Goal: Task Accomplishment & Management: Manage account settings

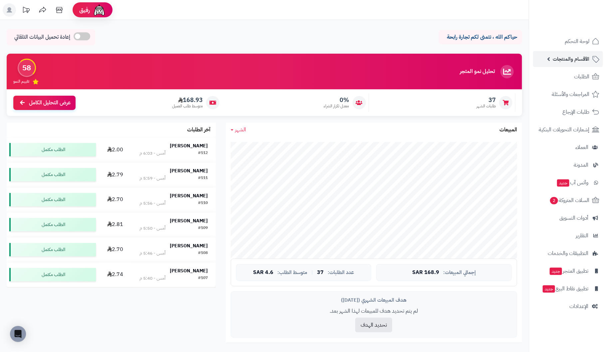
click at [586, 58] on span "الأقسام والمنتجات" at bounding box center [571, 58] width 37 height 9
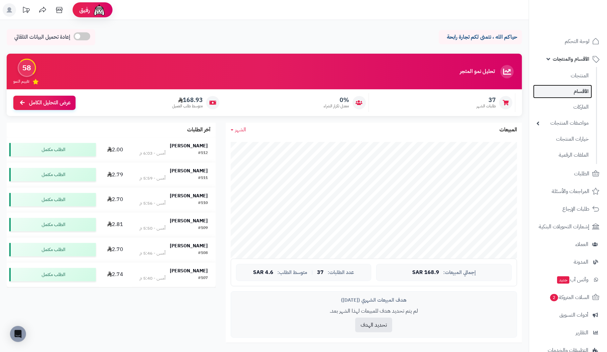
click at [582, 90] on link "الأقسام" at bounding box center [562, 92] width 59 height 14
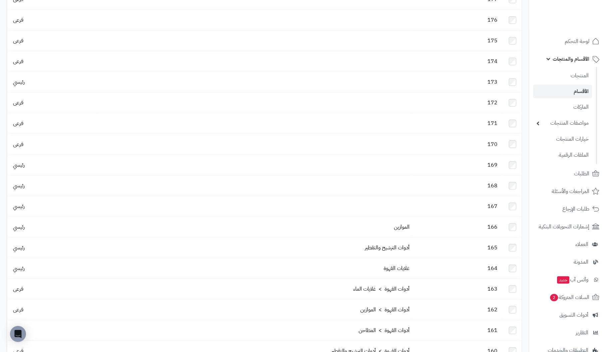
scroll to position [266, 0]
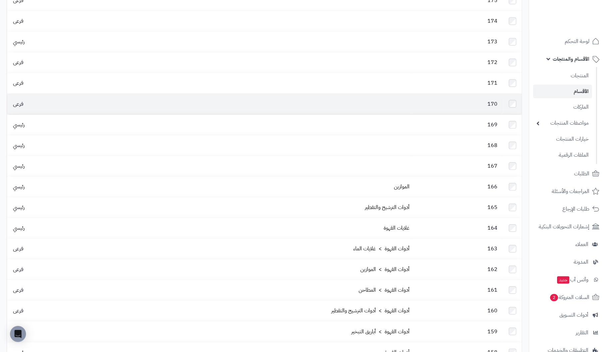
click at [475, 94] on td "170" at bounding box center [458, 104] width 91 height 20
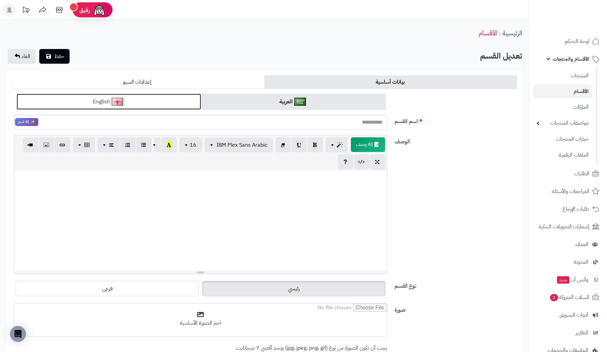
click at [124, 102] on link "English" at bounding box center [109, 102] width 184 height 16
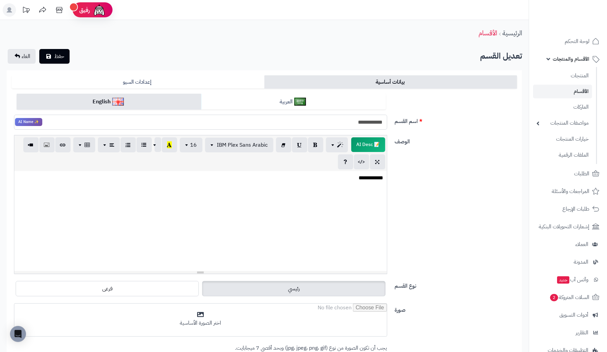
drag, startPoint x: 331, startPoint y: 120, endPoint x: 431, endPoint y: 110, distance: 100.4
click at [431, 110] on div "**********" at bounding box center [264, 115] width 511 height 42
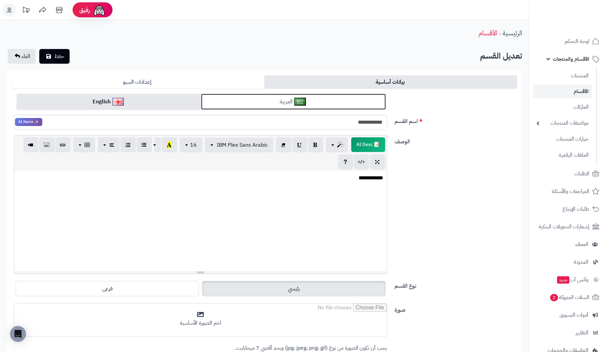
click at [256, 103] on link "العربية" at bounding box center [293, 102] width 184 height 16
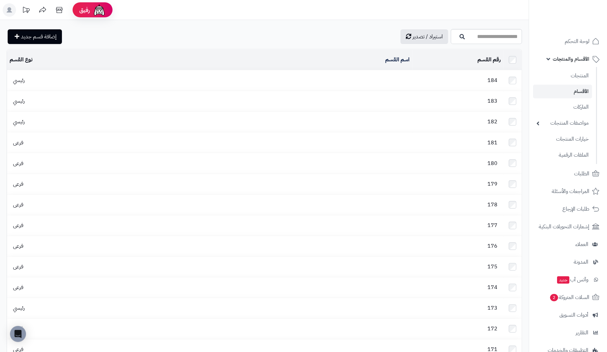
click at [492, 80] on span "184" at bounding box center [492, 80] width 17 height 8
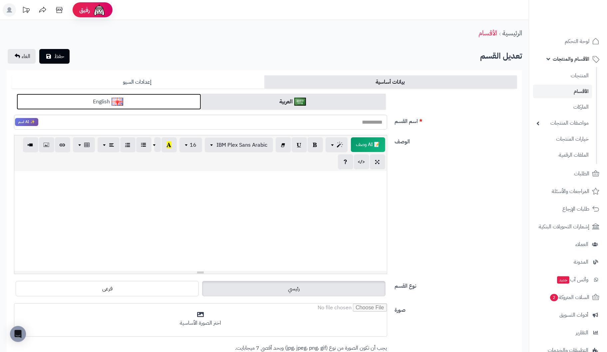
click at [162, 104] on link "English" at bounding box center [109, 102] width 184 height 16
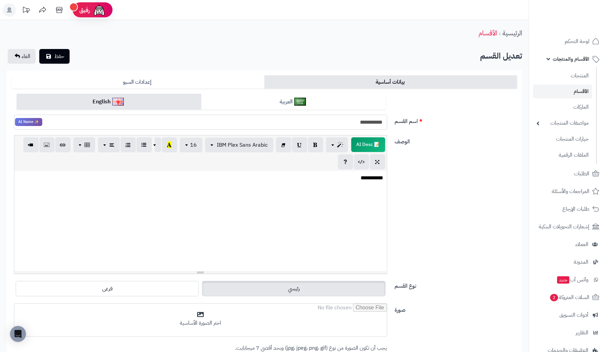
drag, startPoint x: 332, startPoint y: 121, endPoint x: 444, endPoint y: 108, distance: 112.9
click at [444, 108] on div "**********" at bounding box center [264, 115] width 511 height 42
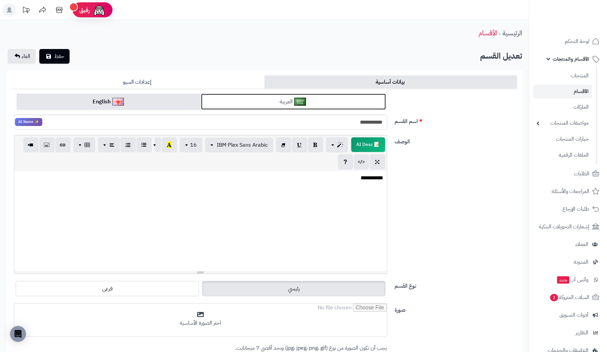
click at [272, 101] on link "العربية" at bounding box center [293, 102] width 184 height 16
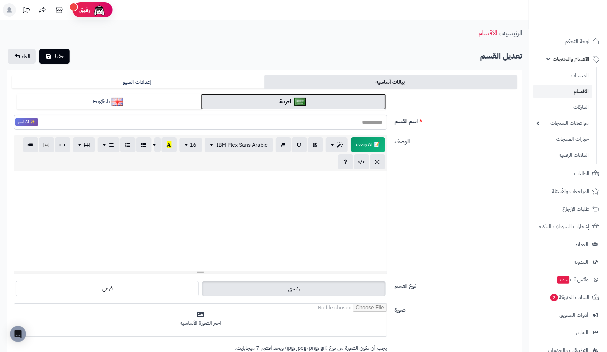
click at [272, 101] on link "العربية" at bounding box center [293, 102] width 184 height 16
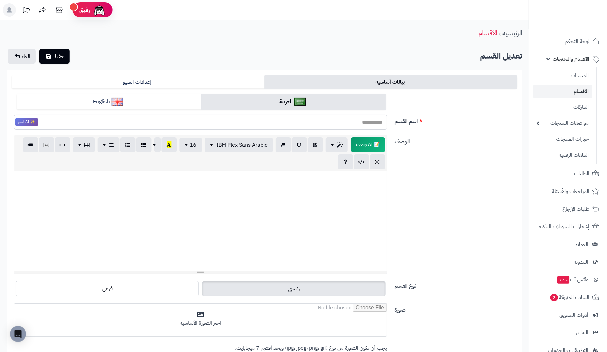
click at [349, 124] on input "اسم القسم" at bounding box center [200, 122] width 373 height 15
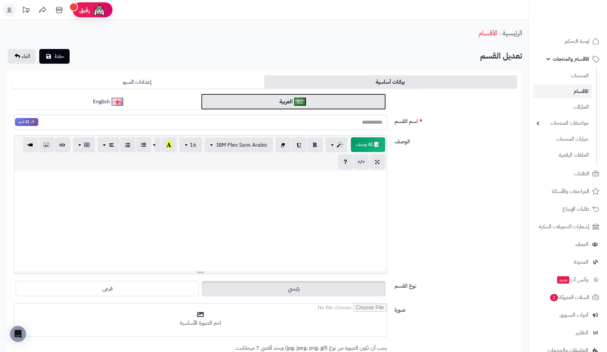
click at [351, 107] on link "العربية" at bounding box center [293, 102] width 184 height 16
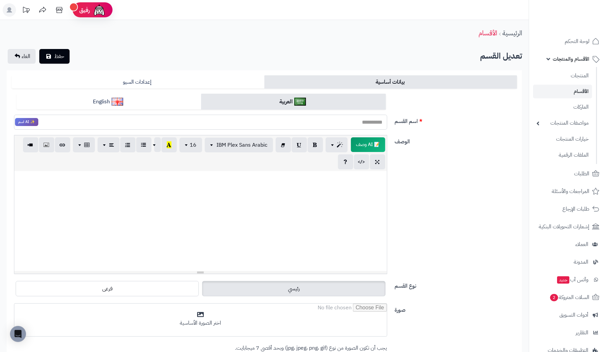
click at [340, 123] on input "اسم القسم" at bounding box center [200, 122] width 373 height 15
paste input "**********"
type input "**********"
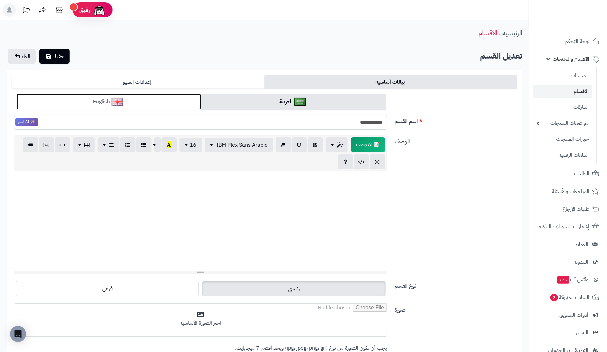
click at [149, 103] on link "English" at bounding box center [109, 102] width 184 height 16
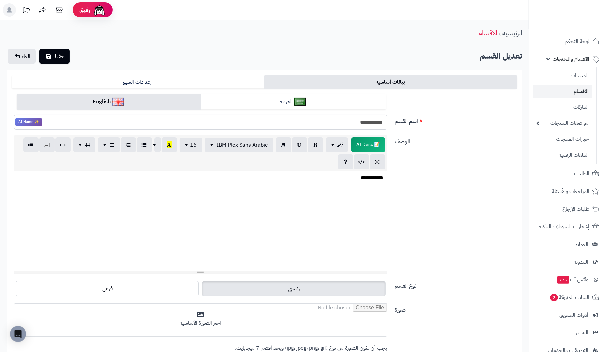
drag, startPoint x: 333, startPoint y: 121, endPoint x: 472, endPoint y: 124, distance: 139.2
click at [472, 124] on div "**********" at bounding box center [264, 115] width 511 height 42
type input "**********"
click at [65, 56] on button "حفظ" at bounding box center [54, 56] width 30 height 15
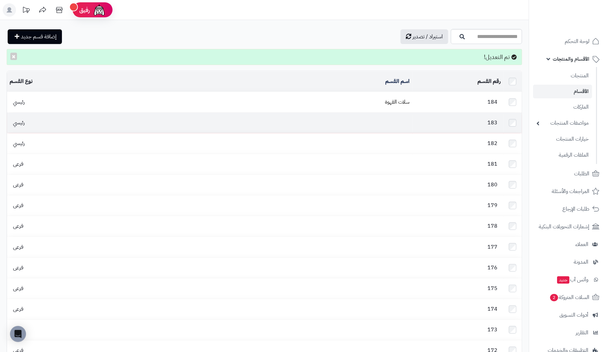
click at [476, 122] on td "183" at bounding box center [458, 123] width 91 height 20
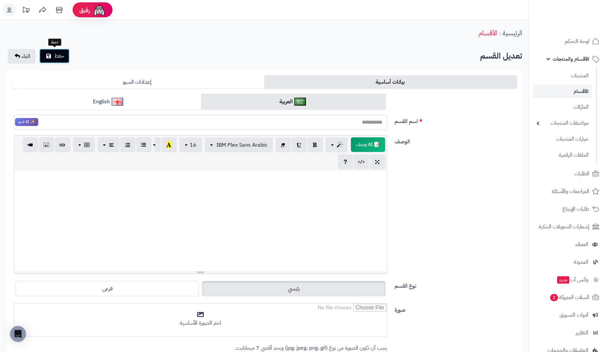
click at [60, 57] on span "حفظ" at bounding box center [59, 56] width 10 height 8
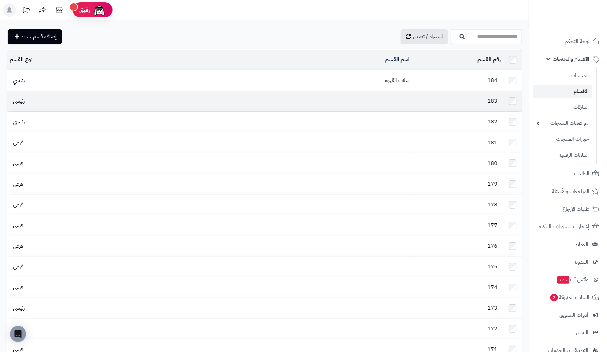
click at [453, 97] on td "183" at bounding box center [458, 101] width 91 height 20
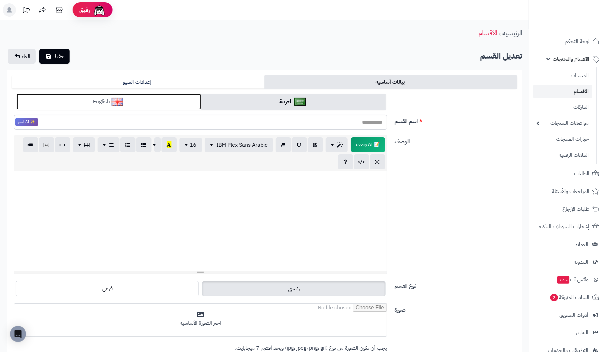
click at [123, 103] on img at bounding box center [118, 102] width 12 height 8
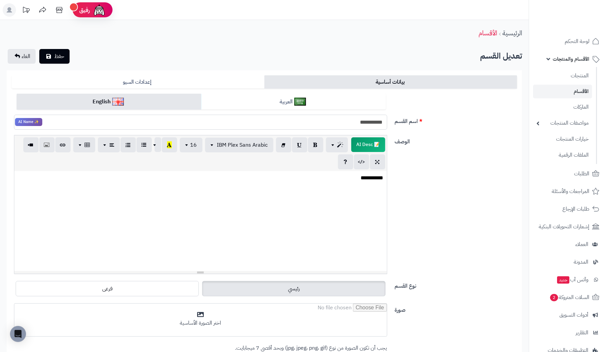
drag, startPoint x: 346, startPoint y: 128, endPoint x: 479, endPoint y: 125, distance: 132.6
click at [479, 125] on div "**********" at bounding box center [264, 115] width 511 height 42
paste input "**********"
type input "*"
type input "**********"
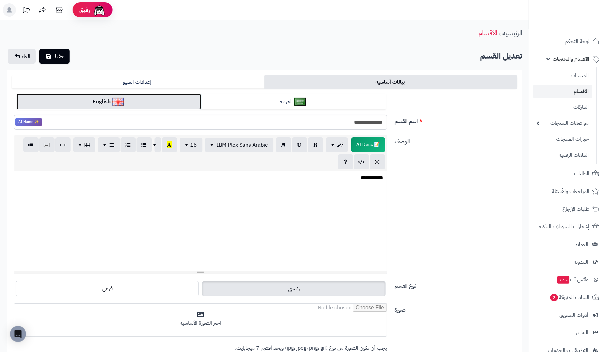
click at [154, 100] on link "English" at bounding box center [109, 102] width 184 height 16
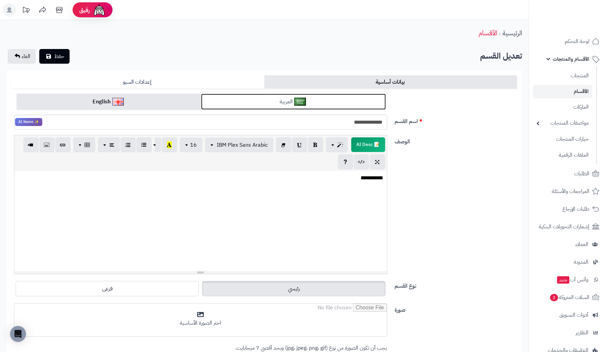
click at [266, 99] on link "العربية" at bounding box center [293, 102] width 184 height 16
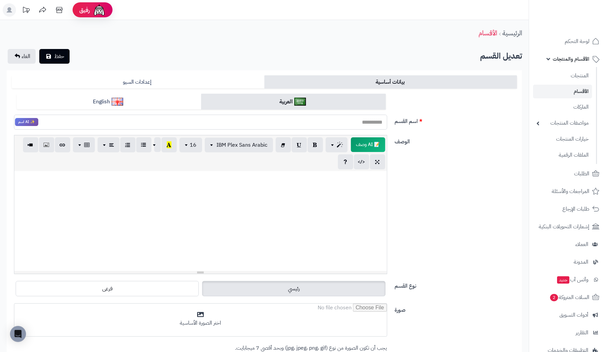
drag, startPoint x: 343, startPoint y: 125, endPoint x: 513, endPoint y: 120, distance: 169.6
click at [513, 120] on div "اسم القسم ✨ AI اسم" at bounding box center [264, 115] width 511 height 42
paste input "**********"
type input "**********"
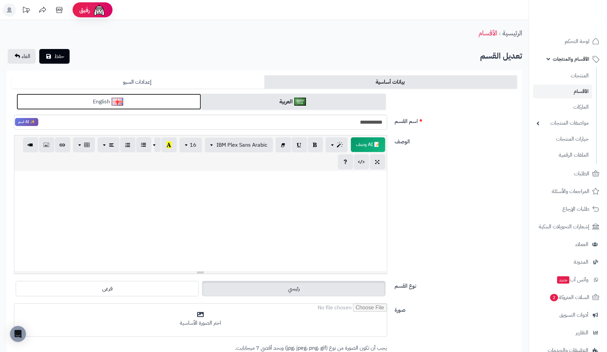
click at [139, 98] on link "English" at bounding box center [109, 102] width 184 height 16
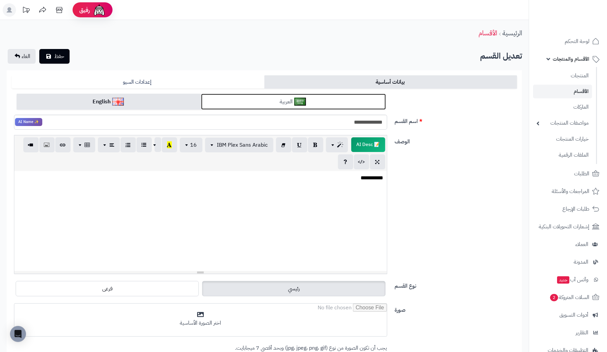
click at [294, 102] on link "العربية" at bounding box center [293, 102] width 184 height 16
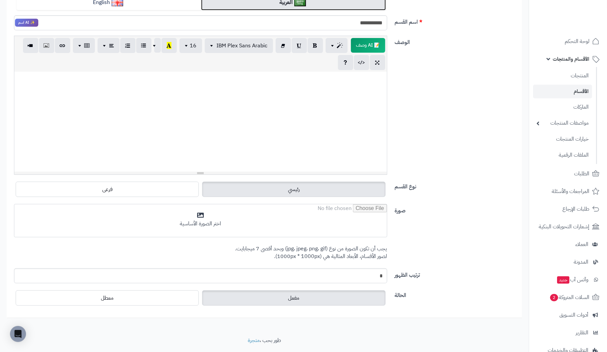
scroll to position [100, 0]
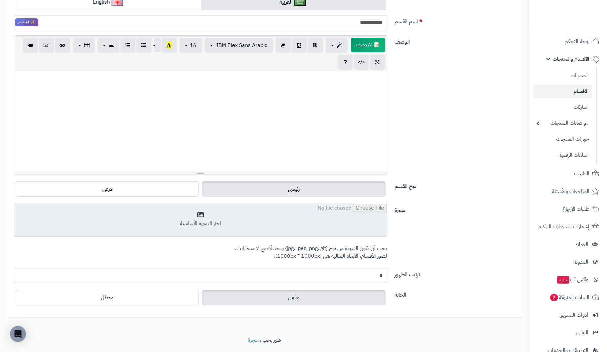
click at [202, 213] on input "file" at bounding box center [200, 220] width 373 height 33
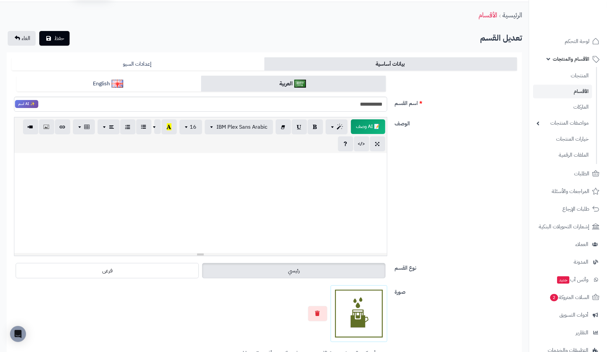
scroll to position [0, 0]
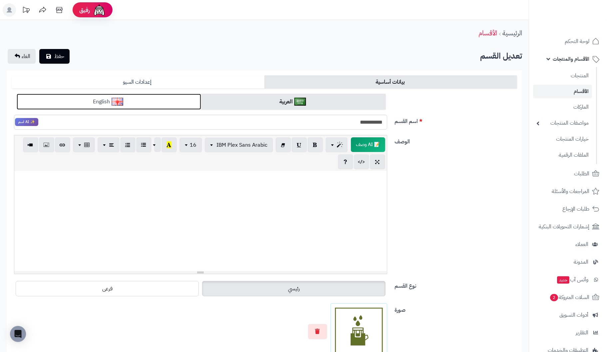
click at [176, 100] on link "English" at bounding box center [109, 102] width 184 height 16
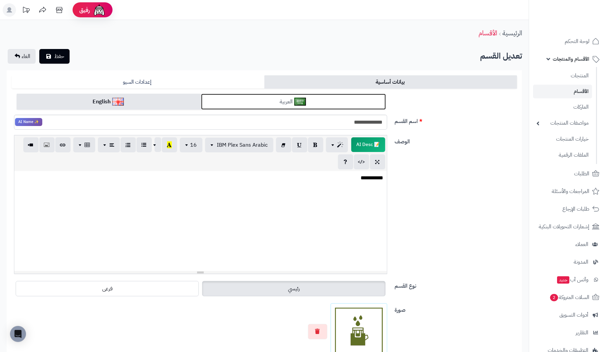
click at [292, 97] on link "العربية" at bounding box center [293, 102] width 184 height 16
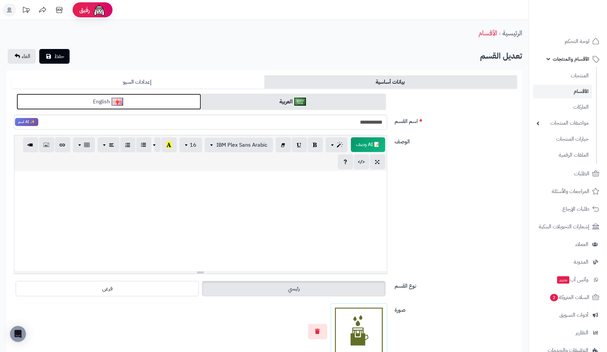
click at [150, 103] on link "English" at bounding box center [109, 102] width 184 height 16
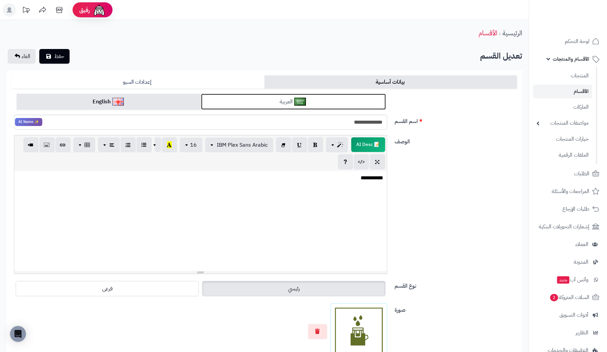
click at [225, 102] on link "العربية" at bounding box center [293, 102] width 184 height 16
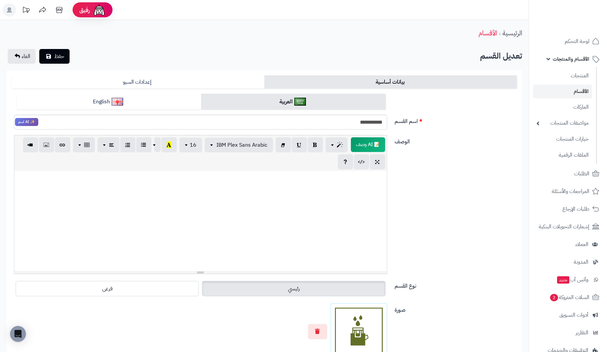
click at [352, 181] on p at bounding box center [201, 178] width 366 height 8
click at [61, 56] on span "حفظ" at bounding box center [59, 56] width 10 height 8
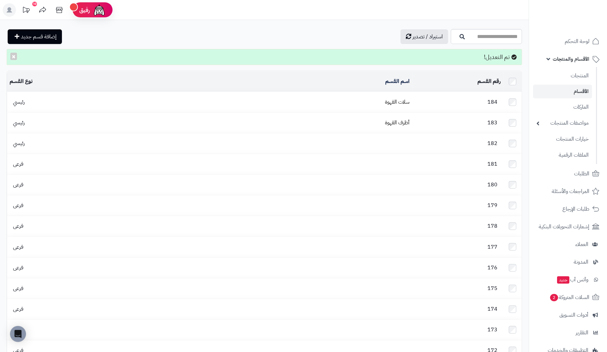
click at [424, 99] on td "184" at bounding box center [458, 102] width 91 height 20
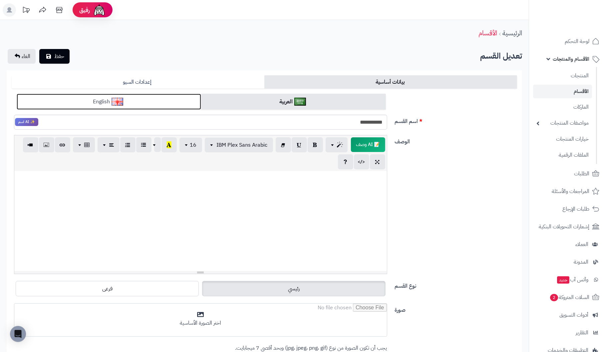
click at [130, 105] on link "English" at bounding box center [109, 102] width 184 height 16
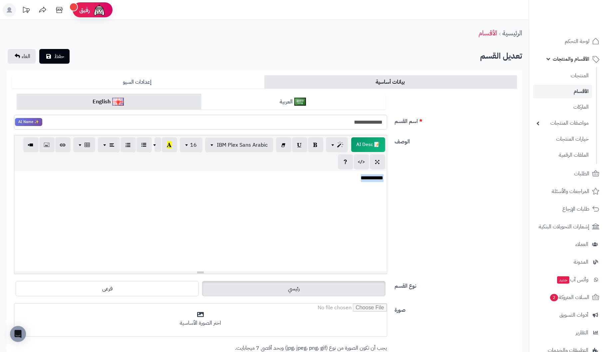
drag, startPoint x: 345, startPoint y: 178, endPoint x: 432, endPoint y: 170, distance: 87.3
click at [432, 170] on div "**********" at bounding box center [264, 207] width 511 height 144
click at [56, 53] on span "حفظ" at bounding box center [59, 56] width 10 height 8
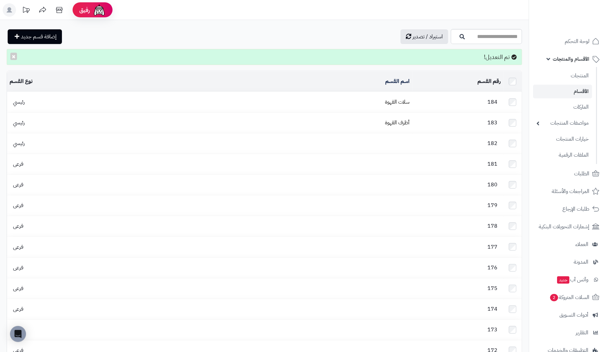
click at [415, 79] on div "رقم القسم" at bounding box center [458, 82] width 86 height 8
click at [426, 100] on td "184" at bounding box center [458, 102] width 91 height 20
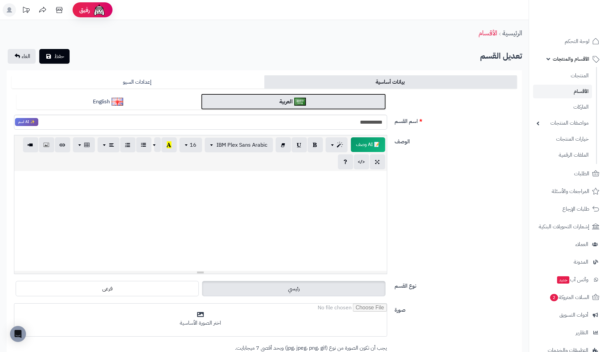
click at [330, 105] on link "العربية" at bounding box center [293, 102] width 184 height 16
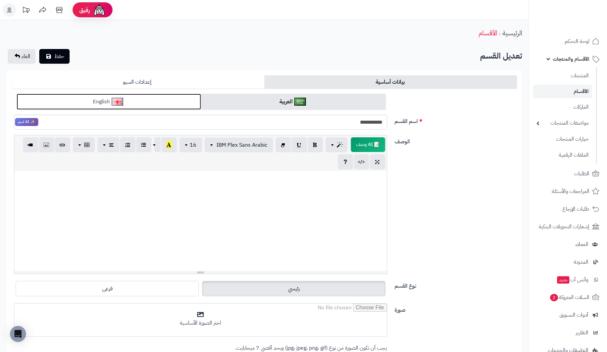
click at [140, 104] on link "English" at bounding box center [109, 102] width 184 height 16
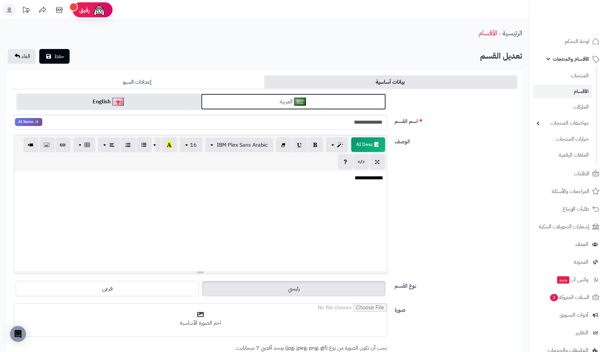
click at [319, 104] on link "العربية" at bounding box center [293, 102] width 184 height 16
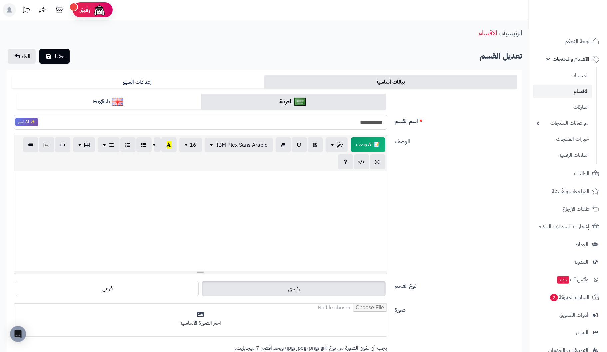
click at [367, 178] on p at bounding box center [201, 178] width 366 height 8
click at [228, 235] on div "**********" at bounding box center [200, 221] width 373 height 100
click at [56, 55] on span "حفظ" at bounding box center [59, 56] width 10 height 8
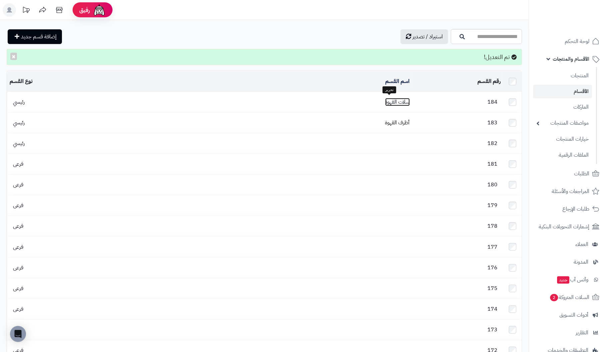
click at [391, 98] on link "سلات القهوة" at bounding box center [397, 102] width 25 height 8
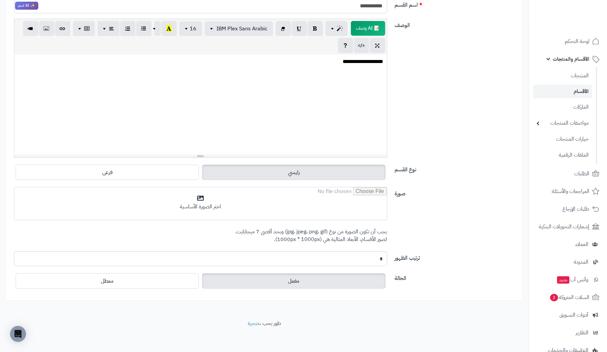
scroll to position [116, 0]
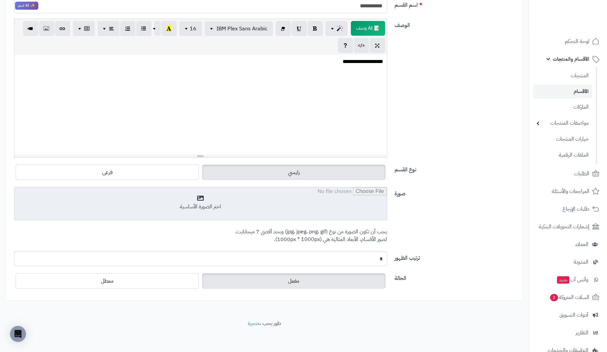
click at [205, 204] on input "file" at bounding box center [200, 203] width 373 height 33
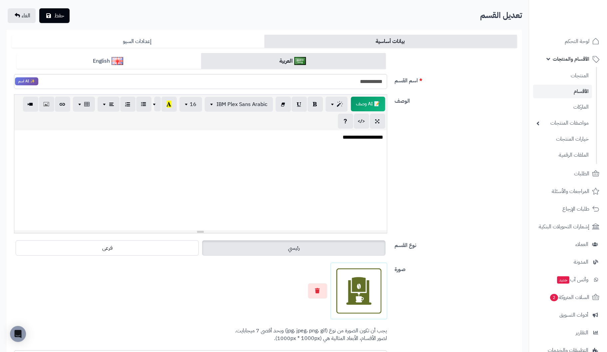
scroll to position [0, 0]
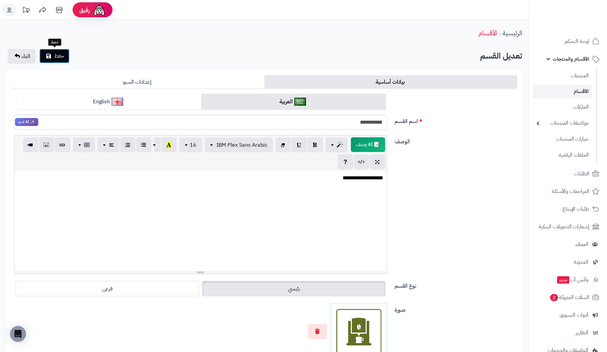
click at [58, 55] on span "حفظ" at bounding box center [59, 56] width 10 height 8
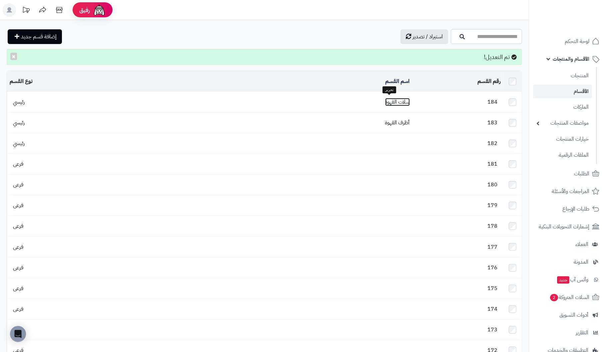
click at [393, 98] on link "سلات القهوة" at bounding box center [397, 102] width 25 height 8
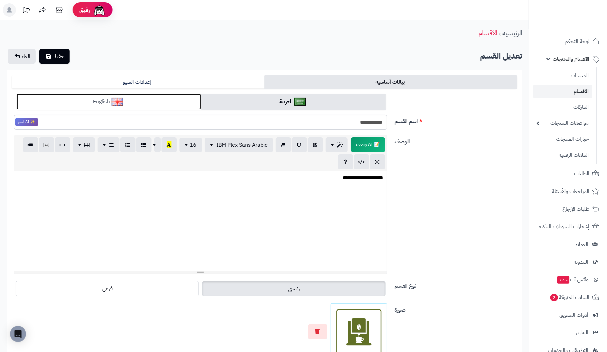
click at [161, 103] on link "English" at bounding box center [109, 102] width 184 height 16
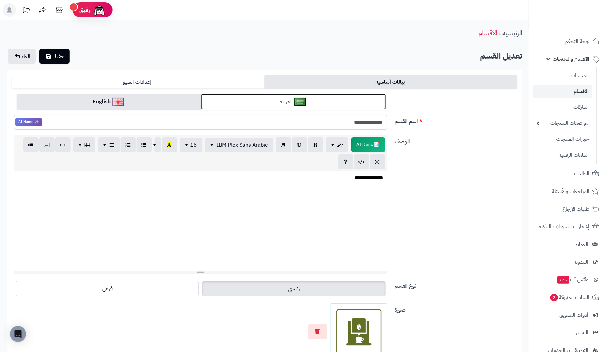
click at [230, 103] on link "العربية" at bounding box center [293, 102] width 184 height 16
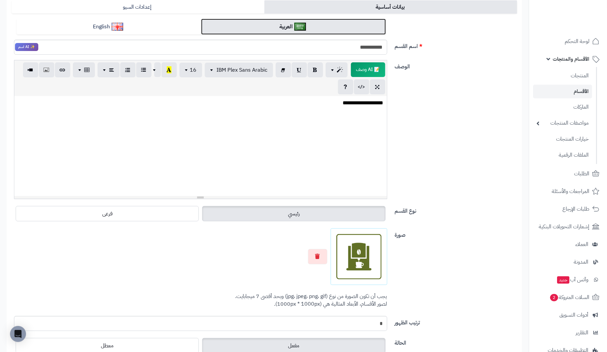
scroll to position [100, 0]
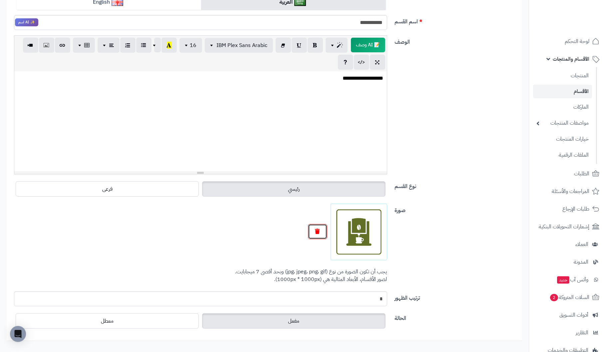
click at [319, 229] on icon "button" at bounding box center [317, 230] width 5 height 5
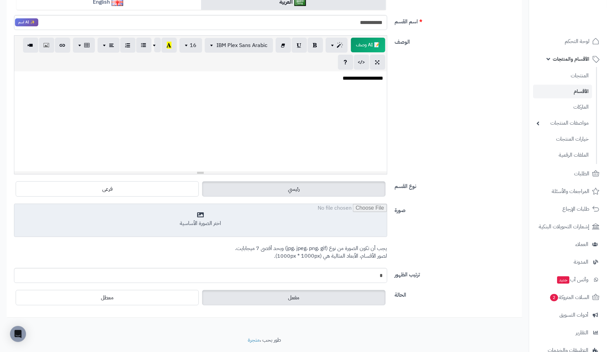
click at [206, 219] on input "file" at bounding box center [200, 220] width 373 height 33
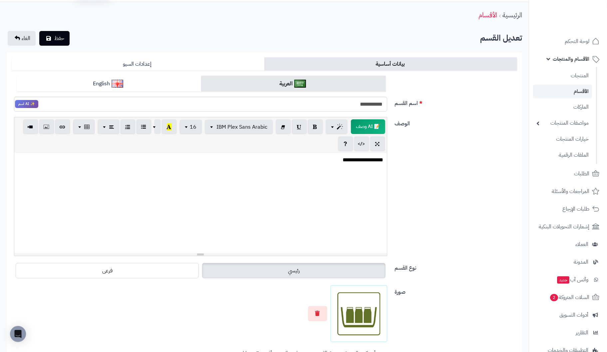
scroll to position [0, 0]
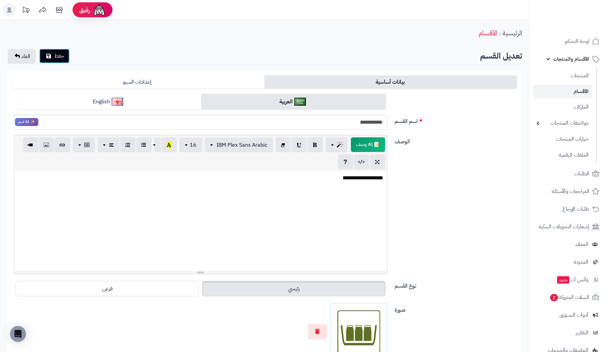
click at [63, 57] on span "حفظ" at bounding box center [59, 56] width 10 height 8
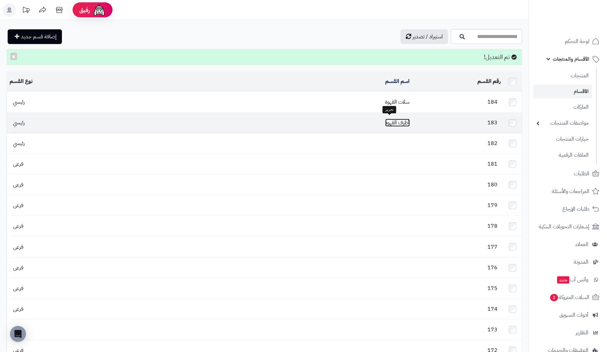
click at [399, 119] on link "أظرف القهوة" at bounding box center [397, 123] width 25 height 8
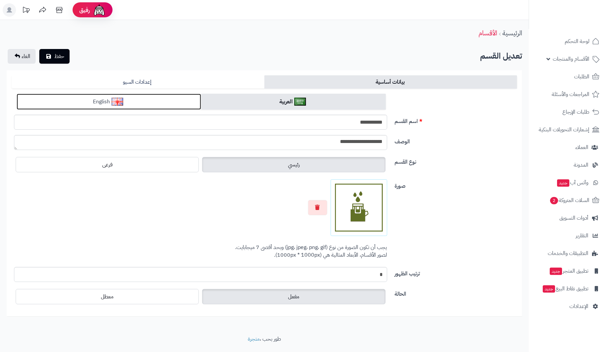
click at [138, 106] on link "English" at bounding box center [109, 102] width 184 height 16
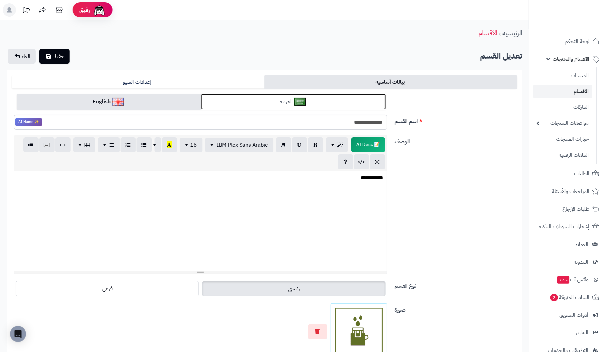
click at [241, 104] on link "العربية" at bounding box center [293, 102] width 184 height 16
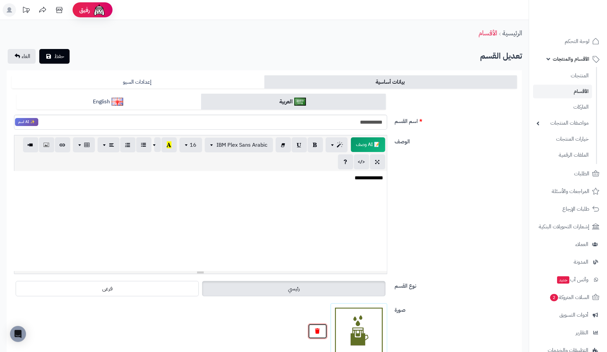
click at [316, 329] on icon "button" at bounding box center [317, 330] width 5 height 5
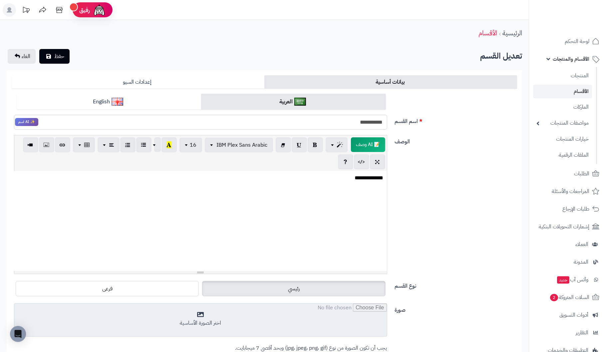
click at [205, 314] on input "file" at bounding box center [200, 319] width 373 height 33
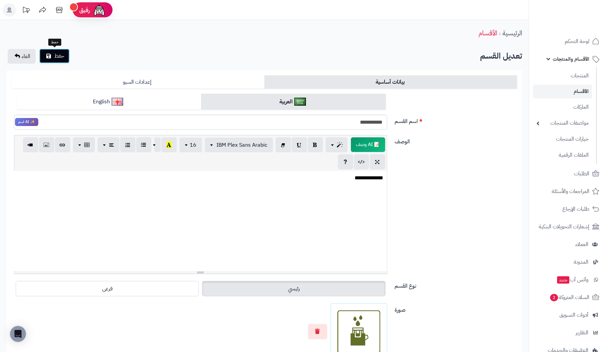
click at [49, 55] on icon "submit" at bounding box center [48, 55] width 5 height 5
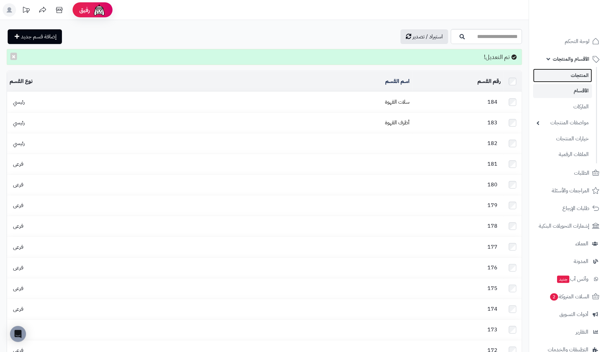
click at [581, 74] on link "المنتجات" at bounding box center [562, 76] width 59 height 14
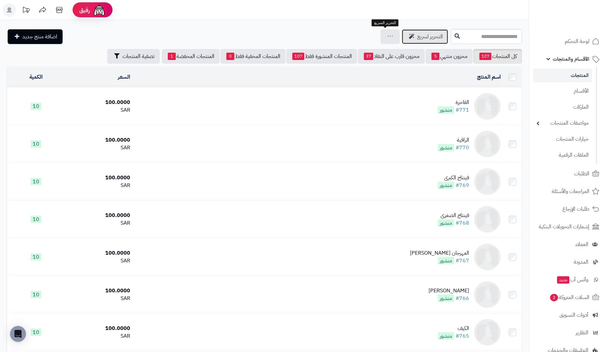
click at [417, 35] on span "التحرير لسريع" at bounding box center [430, 37] width 26 height 8
